Goal: Task Accomplishment & Management: Complete application form

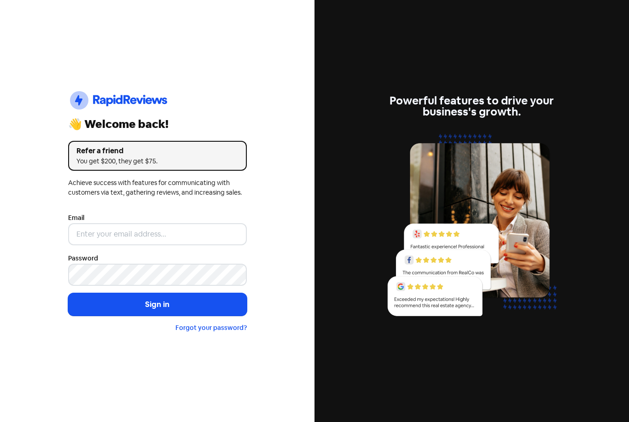
scroll to position [29, 0]
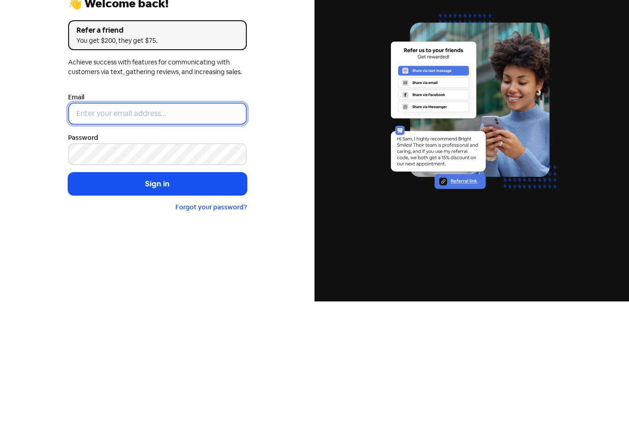
type input "[PERSON_NAME][EMAIL_ADDRESS][DOMAIN_NAME][PERSON_NAME]"
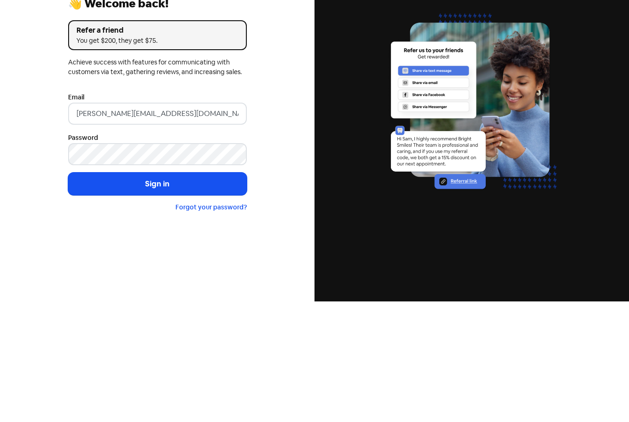
click at [157, 293] on button "Sign in" at bounding box center [157, 304] width 179 height 23
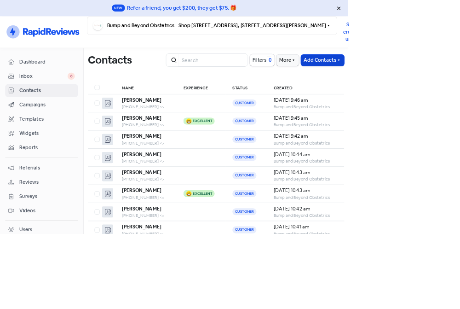
click at [447, 82] on icon "button" at bounding box center [447, 79] width 7 height 7
click at [421, 102] on button "Add a contact" at bounding box center [419, 98] width 72 height 17
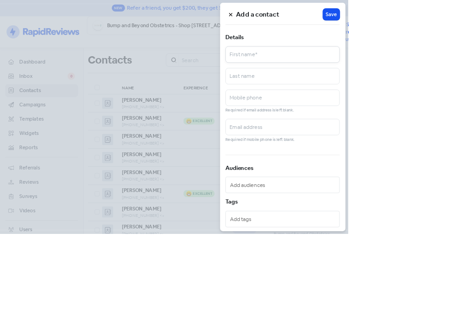
click at [449, 75] on input "text" at bounding box center [373, 72] width 151 height 22
type input "[PERSON_NAME]"
click at [449, 128] on input "text" at bounding box center [373, 129] width 151 height 22
type input "0415650814"
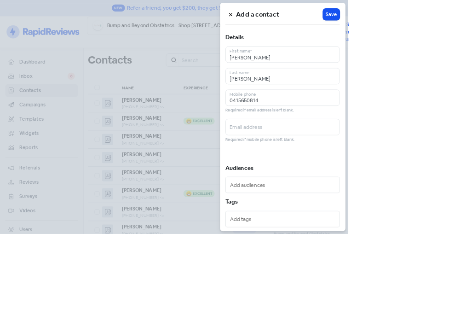
click at [446, 244] on input "text" at bounding box center [374, 245] width 141 height 14
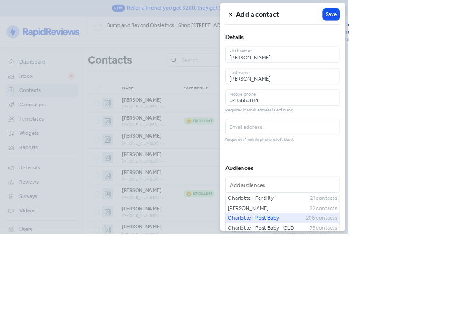
click at [405, 287] on span "Charlotte - Post Baby" at bounding box center [353, 288] width 103 height 11
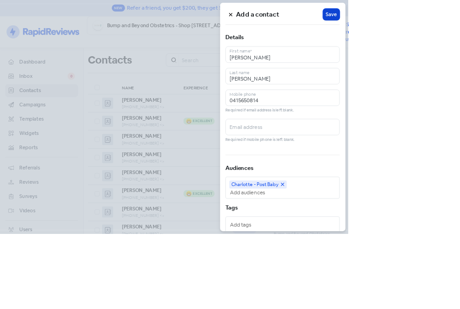
click at [449, 24] on button "Icon For Loading Save" at bounding box center [438, 19] width 22 height 15
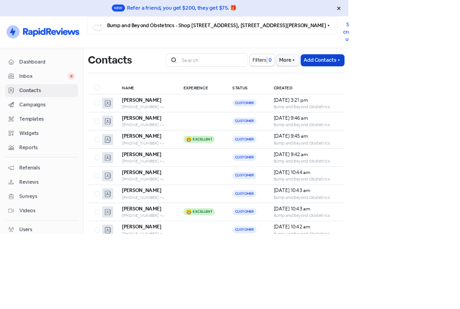
click at [445, 82] on icon "button" at bounding box center [447, 79] width 7 height 7
click at [423, 99] on button "Add a contact" at bounding box center [419, 98] width 72 height 17
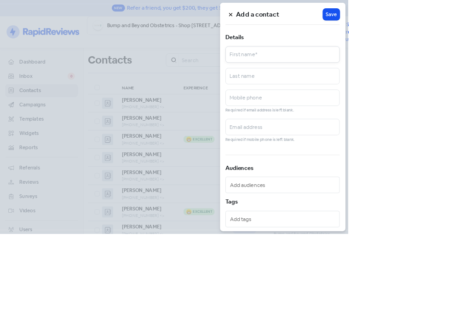
click at [449, 65] on input "text" at bounding box center [373, 72] width 151 height 22
type input "[PERSON_NAME]"
click at [449, 134] on input "text" at bounding box center [373, 129] width 151 height 22
type input "0416960579"
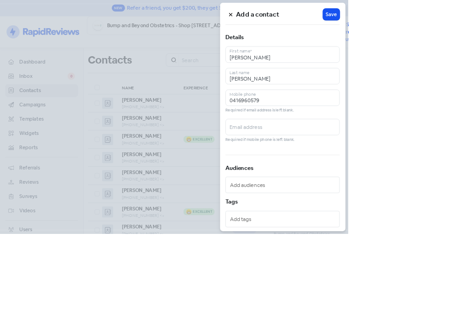
click at [446, 243] on input "text" at bounding box center [374, 245] width 141 height 14
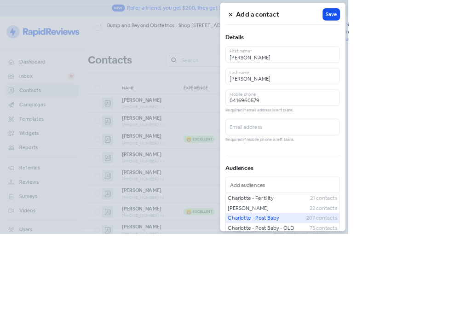
click at [405, 289] on span "Charlotte - Post Baby" at bounding box center [354, 288] width 104 height 11
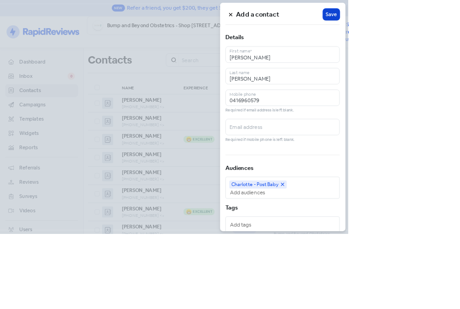
click at [446, 19] on span "Save" at bounding box center [438, 19] width 15 height 10
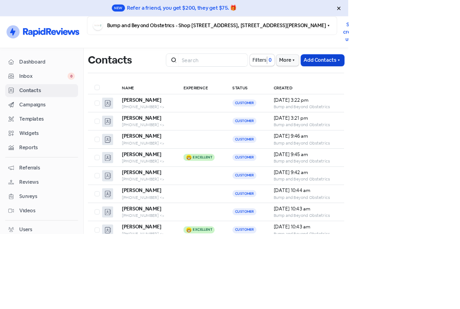
click at [445, 81] on icon "button" at bounding box center [447, 79] width 7 height 7
click at [431, 100] on button "Add a contact" at bounding box center [419, 98] width 72 height 17
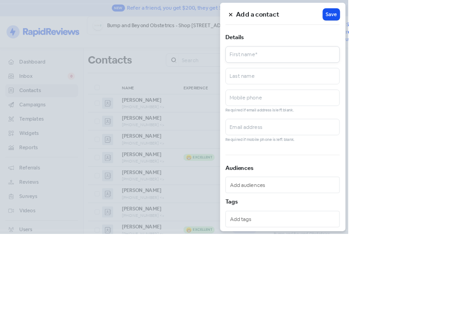
click at [449, 72] on input "text" at bounding box center [373, 72] width 151 height 22
type input "[PERSON_NAME]"
click at [449, 128] on input "text" at bounding box center [373, 129] width 151 height 22
type input "0400056080"
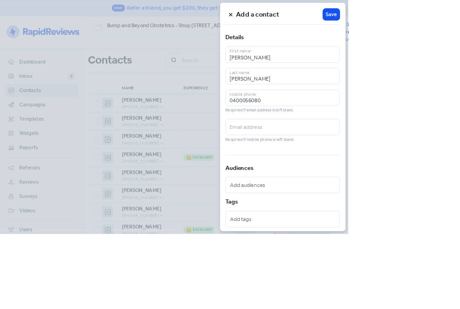
click at [446, 244] on input "text" at bounding box center [374, 245] width 141 height 14
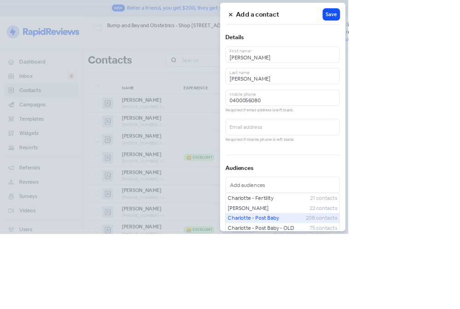
click at [405, 286] on span "Charlotte - Post Baby" at bounding box center [353, 288] width 103 height 11
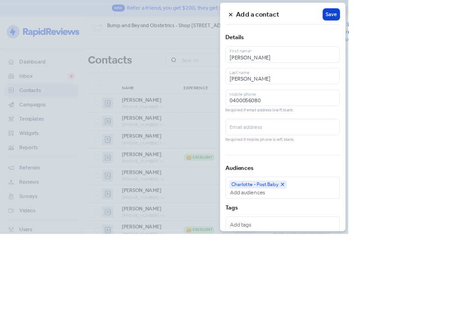
click at [446, 20] on span "Save" at bounding box center [438, 19] width 15 height 10
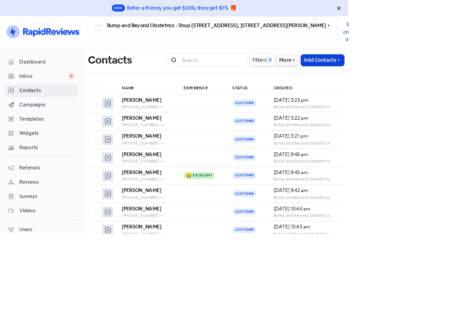
click at [446, 79] on icon "button" at bounding box center [447, 79] width 7 height 7
click at [422, 103] on button "Add a contact" at bounding box center [419, 98] width 72 height 17
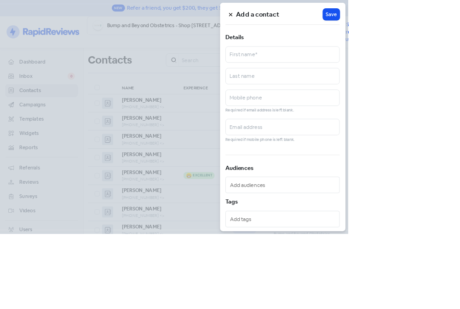
scroll to position [29, 0]
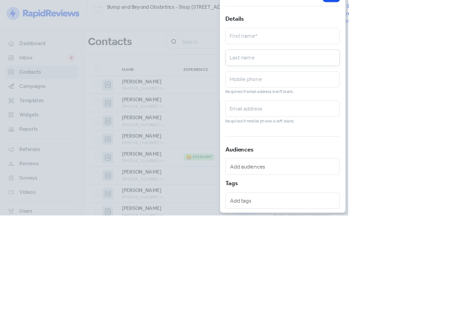
click at [449, 90] on input "text" at bounding box center [373, 101] width 151 height 22
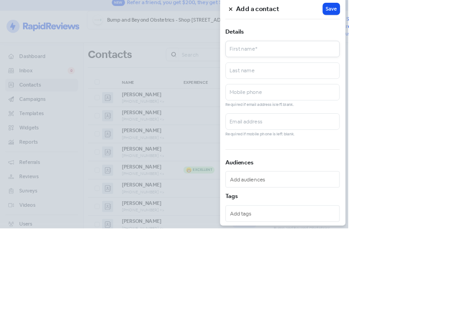
click at [449, 63] on input "text" at bounding box center [373, 72] width 151 height 22
type input "[PERSON_NAME]"
click at [449, 92] on input "text" at bounding box center [373, 101] width 151 height 22
type input "McMah"
click at [0, 0] on html "New Refer a friend, you get $200, they get $75. 🎁 Icon For Thunder-circle Bump …" at bounding box center [230, 154] width 460 height 309
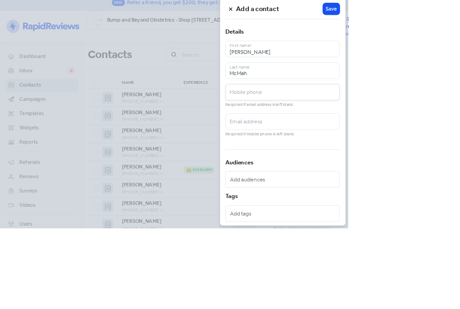
click at [449, 118] on input "text" at bounding box center [373, 129] width 151 height 22
type input "0450860462"
click at [446, 238] on input "text" at bounding box center [374, 245] width 141 height 14
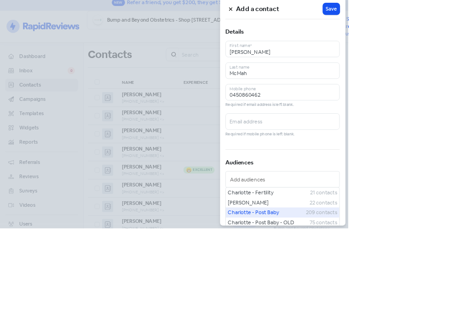
click at [405, 283] on span "Charlotte - Post Baby" at bounding box center [353, 288] width 103 height 11
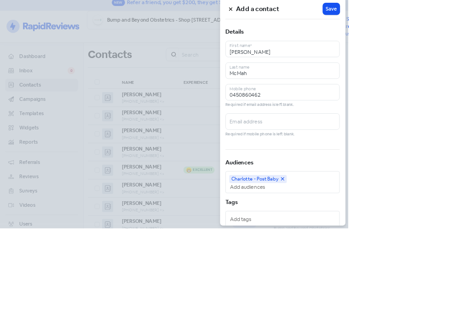
scroll to position [29, 0]
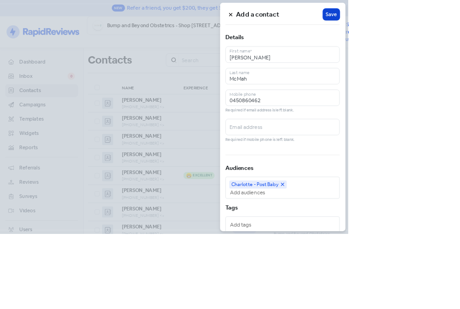
click at [446, 23] on span "Save" at bounding box center [438, 19] width 15 height 10
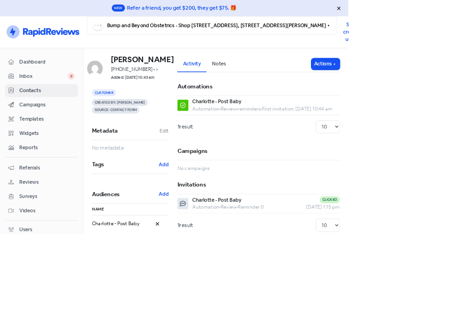
click at [38, 236] on span "Reviews" at bounding box center [62, 241] width 73 height 10
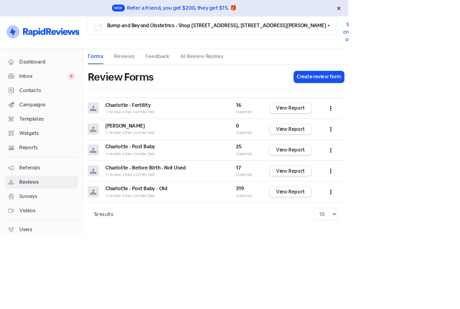
click at [161, 69] on link "Reviews" at bounding box center [164, 74] width 27 height 11
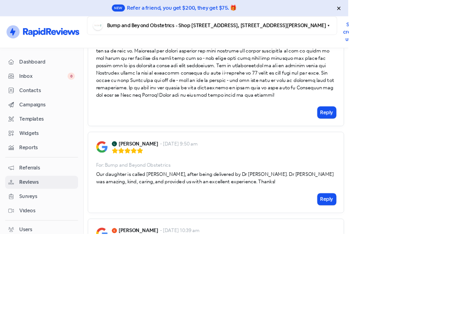
scroll to position [178, 0]
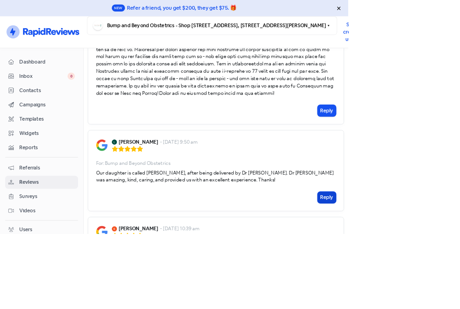
click at [431, 253] on button "Reply" at bounding box center [432, 260] width 24 height 15
click at [337, 261] on p at bounding box center [285, 266] width 303 height 10
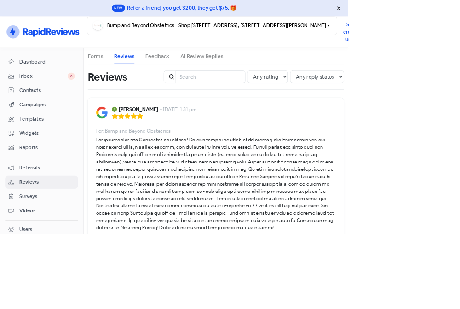
scroll to position [0, 0]
click at [259, 69] on link "AI Review Replies" at bounding box center [267, 74] width 57 height 11
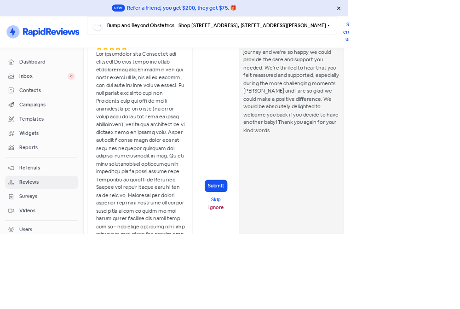
scroll to position [205, 0]
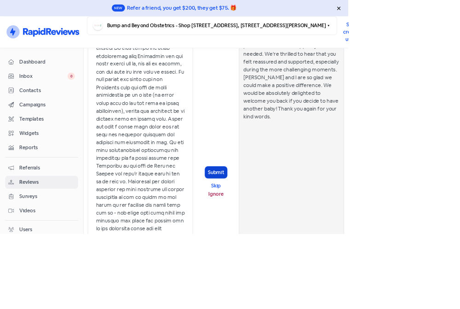
click at [286, 220] on button "Submit" at bounding box center [285, 227] width 29 height 15
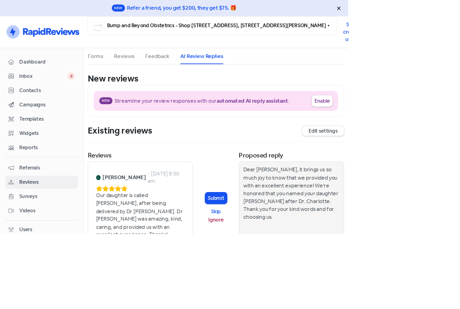
scroll to position [0, 0]
click at [286, 254] on button "Submit" at bounding box center [285, 261] width 29 height 15
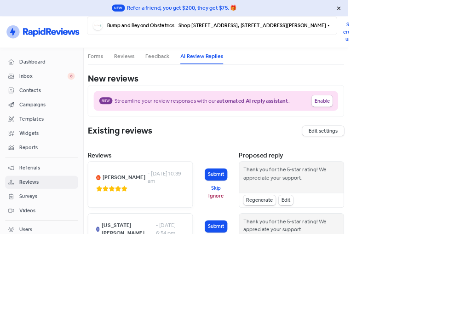
click at [285, 223] on button "Submit" at bounding box center [285, 230] width 29 height 15
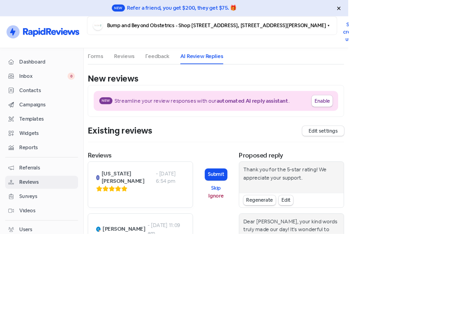
click at [280, 223] on button "Submit" at bounding box center [285, 230] width 29 height 15
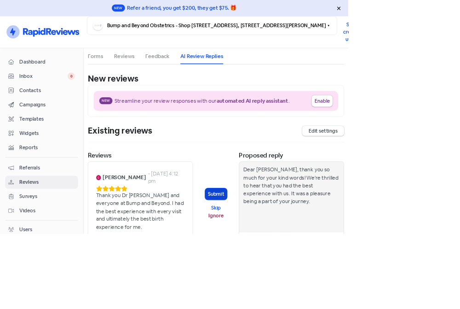
click at [291, 249] on button "Submit" at bounding box center [285, 256] width 29 height 15
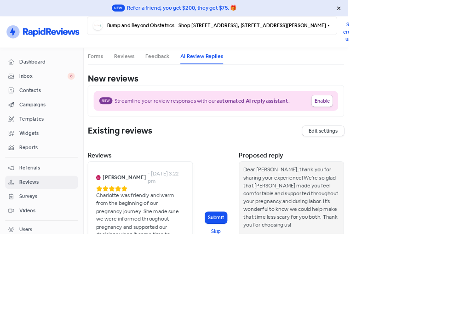
click at [286, 280] on button "Submit" at bounding box center [285, 287] width 29 height 15
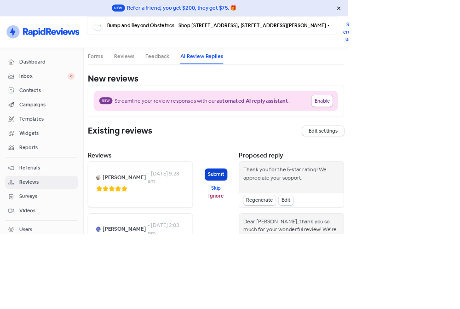
click at [280, 223] on button "Submit" at bounding box center [285, 230] width 29 height 15
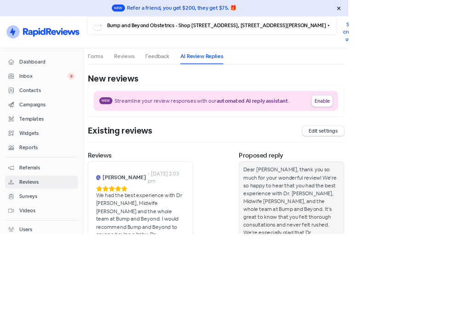
click at [286, 260] on button "Submit" at bounding box center [285, 267] width 29 height 15
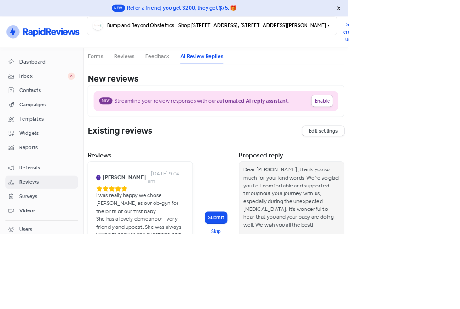
click at [285, 280] on button "Submit" at bounding box center [285, 287] width 29 height 15
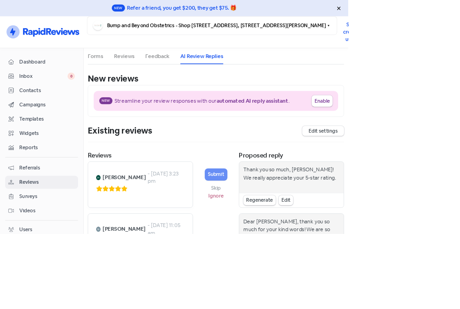
click at [282, 223] on button "Submit" at bounding box center [285, 230] width 29 height 15
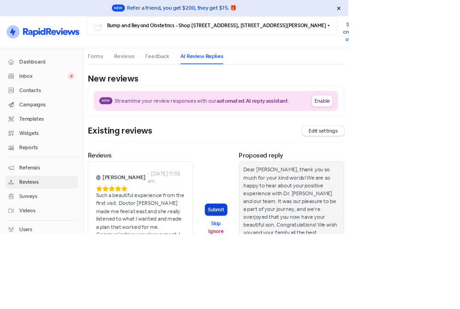
click at [286, 269] on button "Submit" at bounding box center [285, 276] width 29 height 15
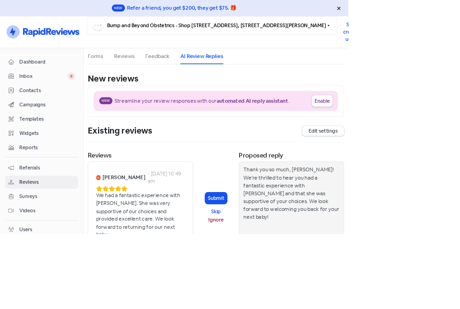
click at [286, 254] on button "Submit" at bounding box center [285, 261] width 29 height 15
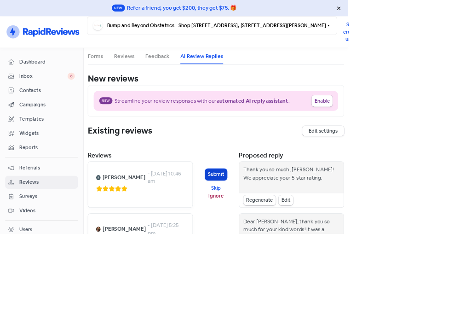
click at [284, 223] on button "Submit" at bounding box center [285, 230] width 29 height 15
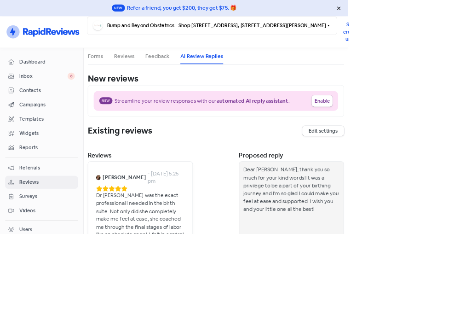
click at [285, 264] on button "Submit" at bounding box center [285, 271] width 29 height 15
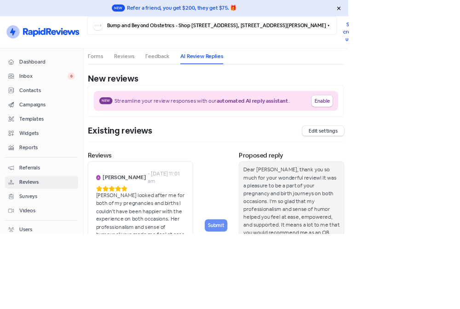
click at [285, 290] on button "Submit" at bounding box center [285, 297] width 29 height 15
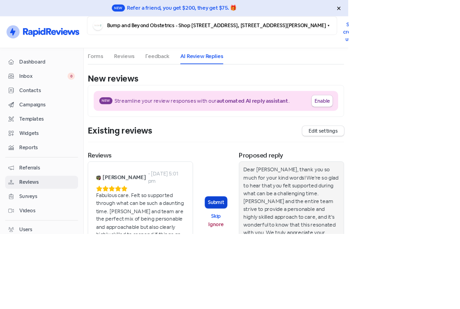
click at [289, 260] on button "Submit" at bounding box center [285, 267] width 29 height 15
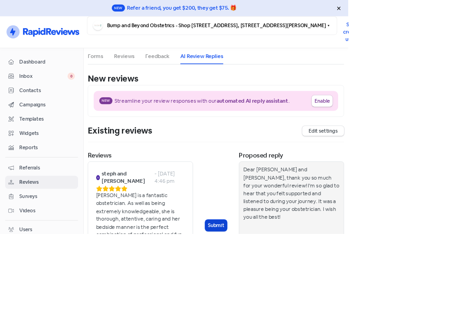
click at [289, 290] on button "Submit" at bounding box center [285, 297] width 29 height 15
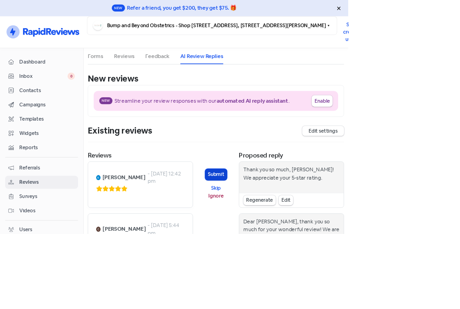
click at [286, 223] on button "Submit" at bounding box center [285, 230] width 29 height 15
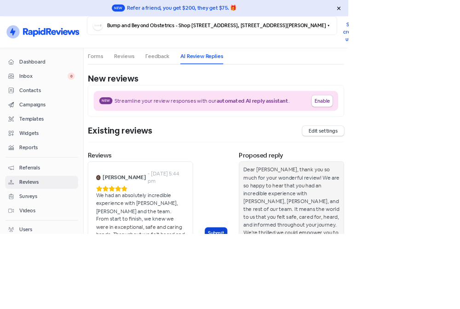
click at [284, 301] on button "Submit" at bounding box center [285, 308] width 29 height 15
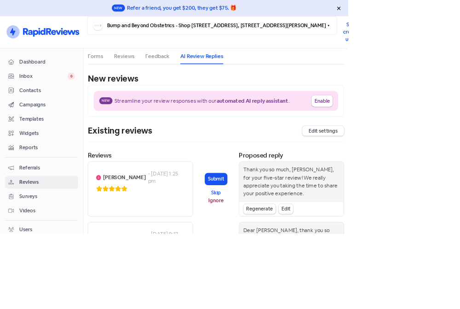
click at [285, 229] on button "Submit" at bounding box center [285, 236] width 29 height 15
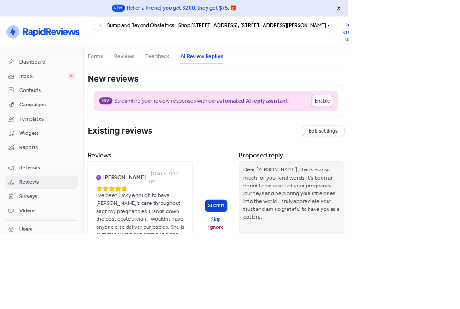
click at [284, 264] on button "Submit" at bounding box center [285, 271] width 29 height 15
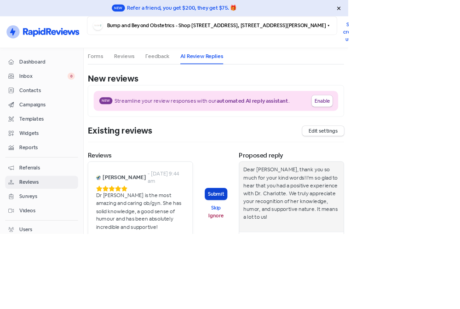
click at [288, 249] on button "Submit" at bounding box center [285, 256] width 29 height 15
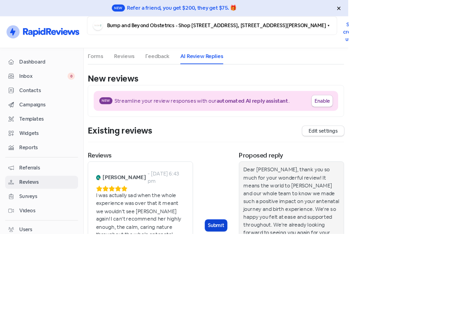
click at [286, 290] on button "Submit" at bounding box center [285, 297] width 29 height 15
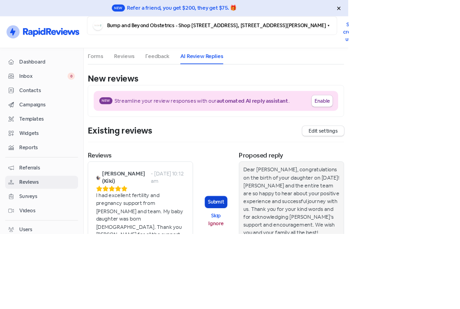
click at [286, 259] on button "Submit" at bounding box center [285, 266] width 29 height 15
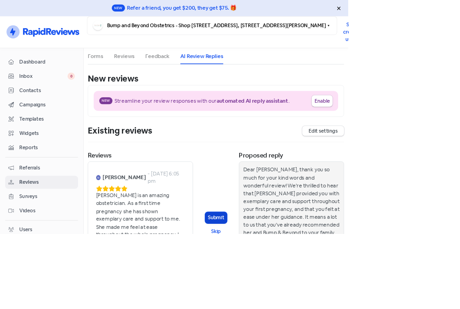
click at [287, 280] on button "Submit" at bounding box center [285, 287] width 29 height 15
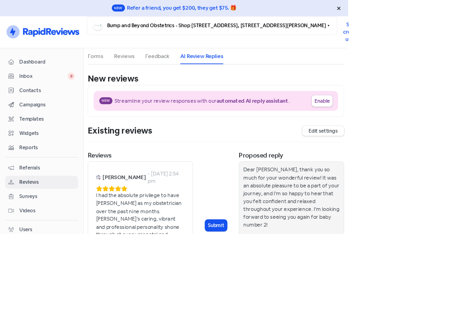
click at [425, 166] on link "Edit settings" at bounding box center [427, 172] width 55 height 13
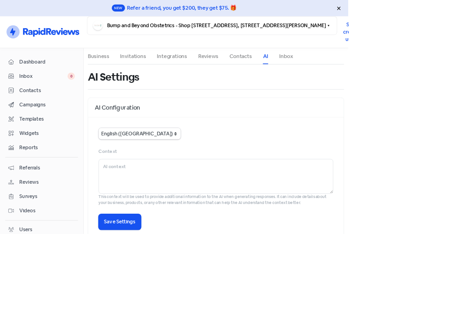
click at [277, 69] on link "Reviews" at bounding box center [275, 74] width 27 height 11
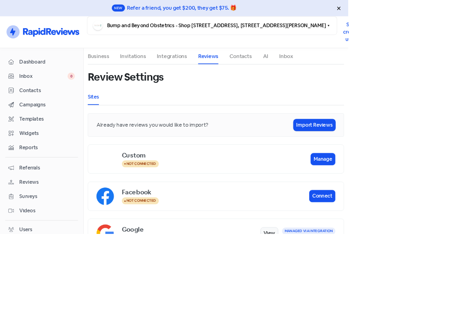
click at [43, 236] on span "Reviews" at bounding box center [62, 241] width 73 height 10
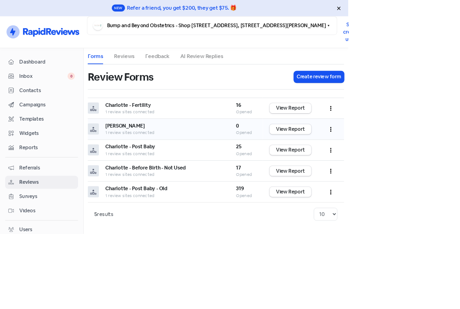
click at [437, 168] on icon "button" at bounding box center [438, 171] width 2 height 6
click at [460, 162] on html "New Refer a friend, you get $200, they get $75. 🎁 Icon For Thunder-circle Bump …" at bounding box center [230, 154] width 460 height 309
click at [171, 69] on link "Reviews" at bounding box center [164, 74] width 27 height 11
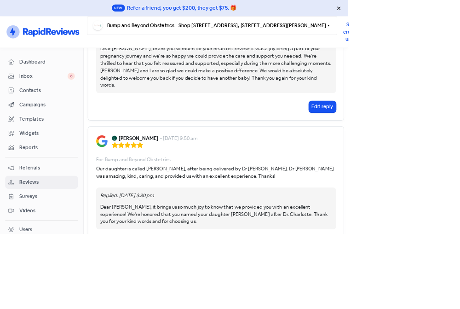
drag, startPoint x: 402, startPoint y: 243, endPoint x: 406, endPoint y: 9, distance: 234.0
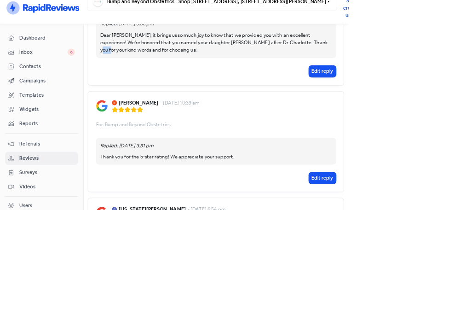
scroll to position [472, 0]
